Goal: Task Accomplishment & Management: Manage account settings

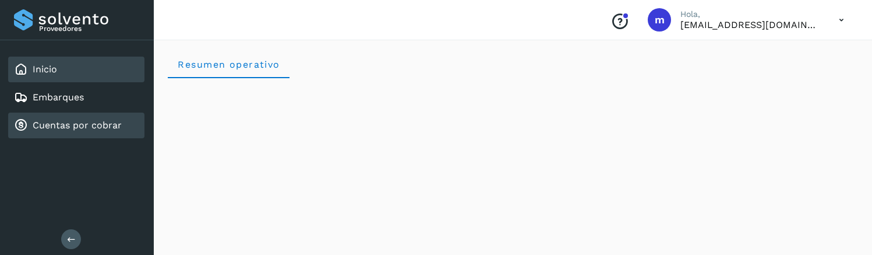
click at [75, 124] on link "Cuentas por cobrar" at bounding box center [77, 124] width 89 height 11
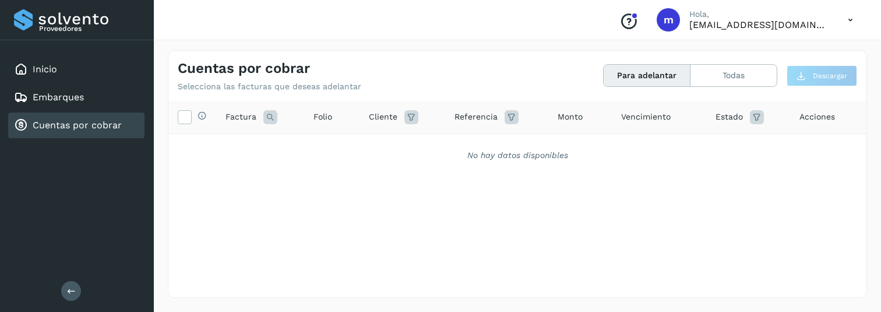
click at [846, 14] on icon at bounding box center [850, 20] width 24 height 24
click at [794, 47] on div "Cerrar sesión" at bounding box center [792, 52] width 139 height 22
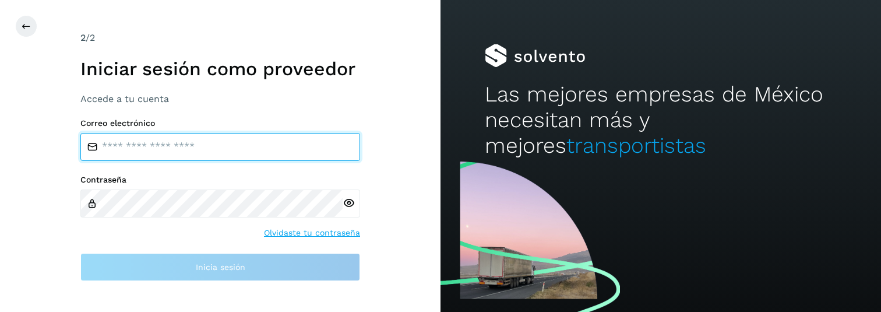
click at [147, 151] on input "email" at bounding box center [220, 147] width 280 height 28
type input "**********"
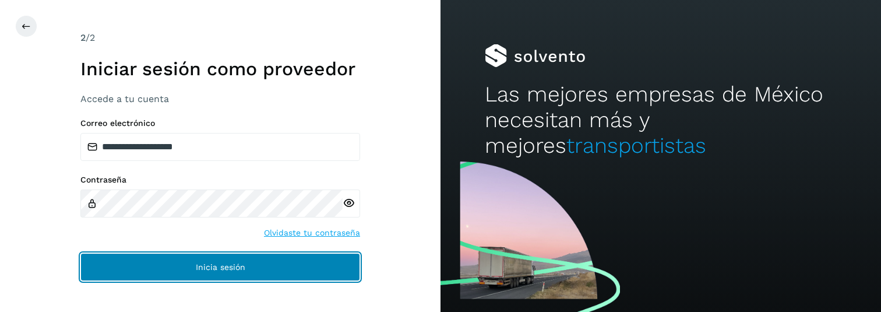
click at [252, 274] on button "Inicia sesión" at bounding box center [220, 267] width 280 height 28
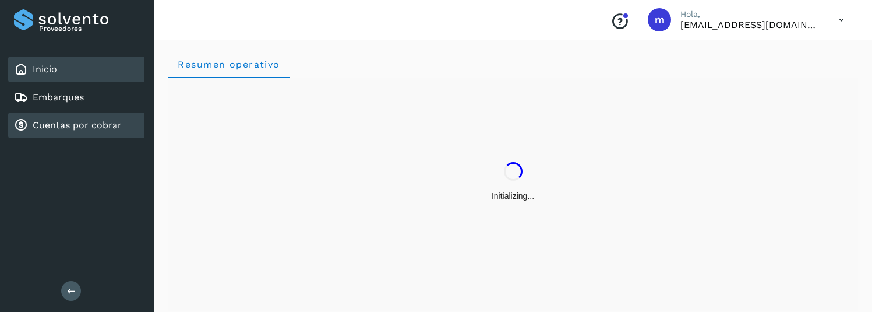
click at [87, 128] on link "Cuentas por cobrar" at bounding box center [77, 124] width 89 height 11
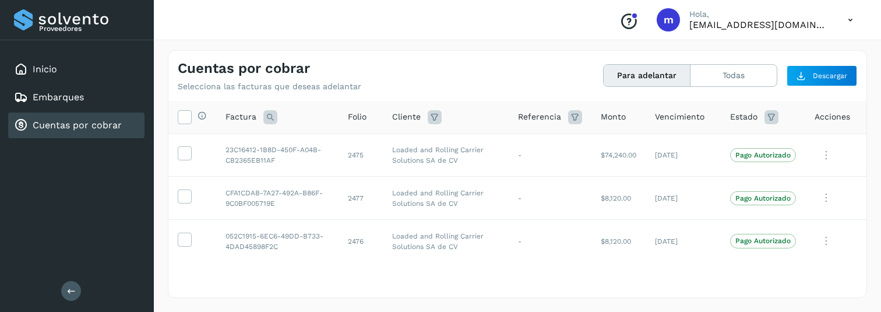
click at [848, 20] on icon at bounding box center [850, 20] width 24 height 24
click at [780, 65] on div "Cerrar sesión" at bounding box center [792, 52] width 139 height 41
click at [852, 22] on icon at bounding box center [850, 20] width 24 height 24
click at [771, 55] on div "Cerrar sesión" at bounding box center [792, 52] width 139 height 22
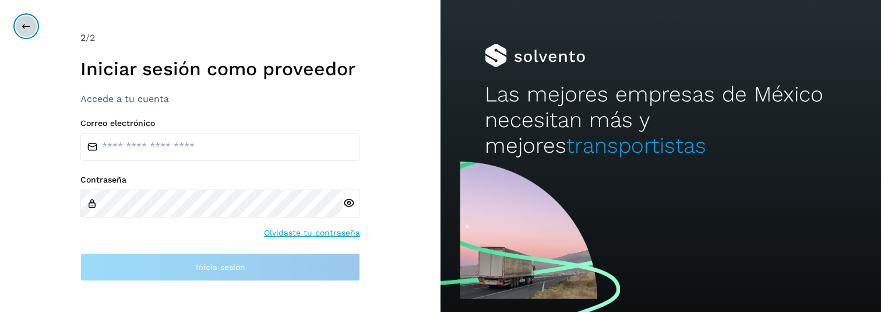
click at [22, 22] on icon at bounding box center [26, 26] width 9 height 9
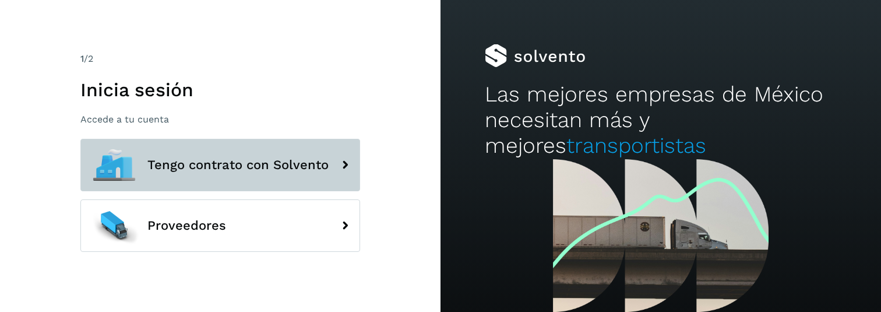
click at [250, 175] on button "Tengo contrato con Solvento" at bounding box center [220, 165] width 280 height 52
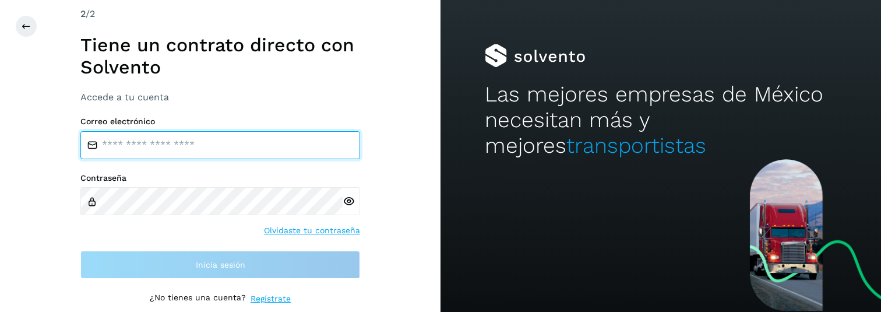
click at [192, 142] on input "email" at bounding box center [220, 145] width 280 height 28
type input "**********"
